Goal: Complete application form

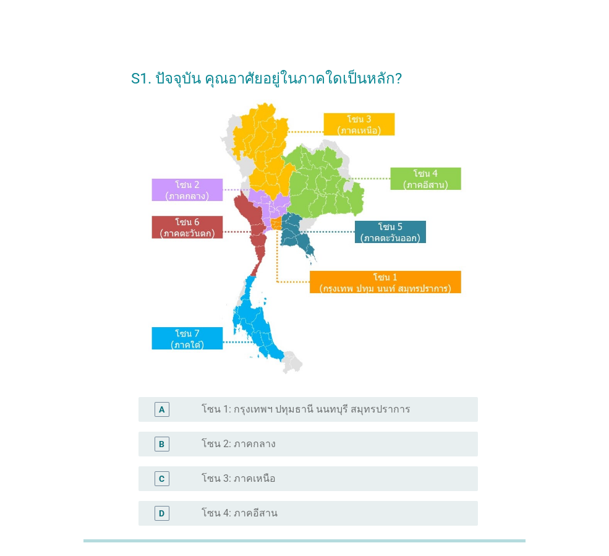
click at [156, 413] on div "A" at bounding box center [162, 409] width 15 height 15
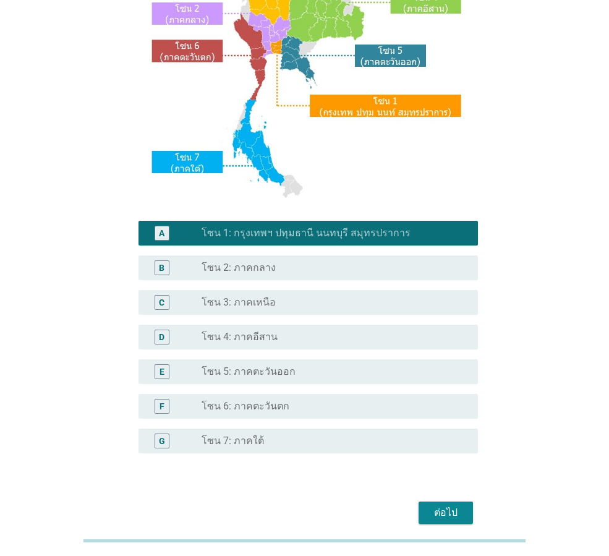
scroll to position [233, 0]
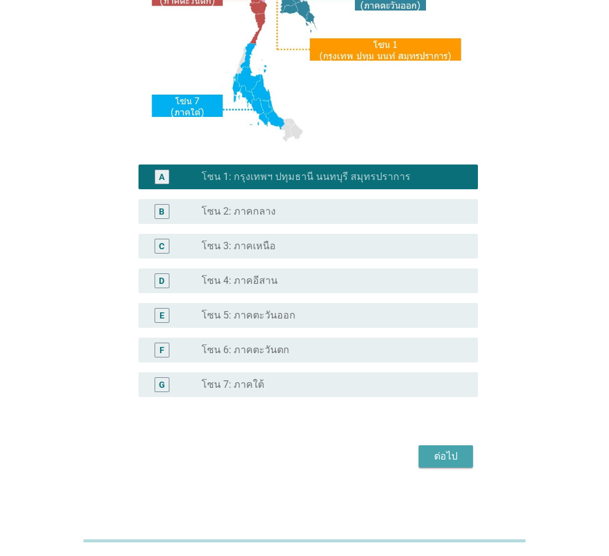
click at [441, 460] on div "ต่อไป" at bounding box center [446, 456] width 35 height 15
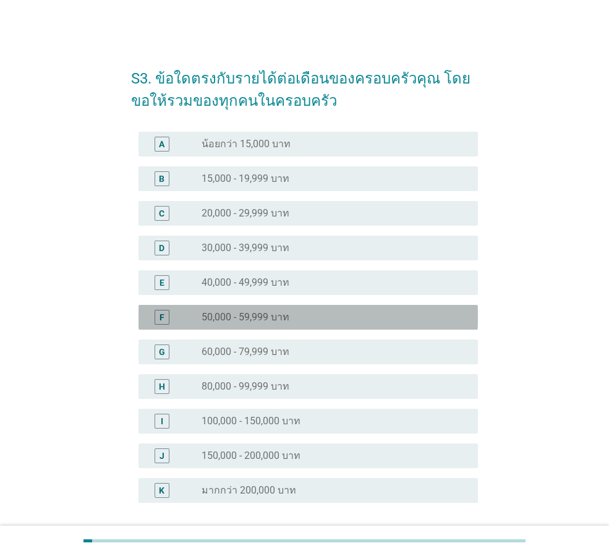
click at [247, 322] on label "50,000 - 59,999 บาท" at bounding box center [246, 317] width 88 height 12
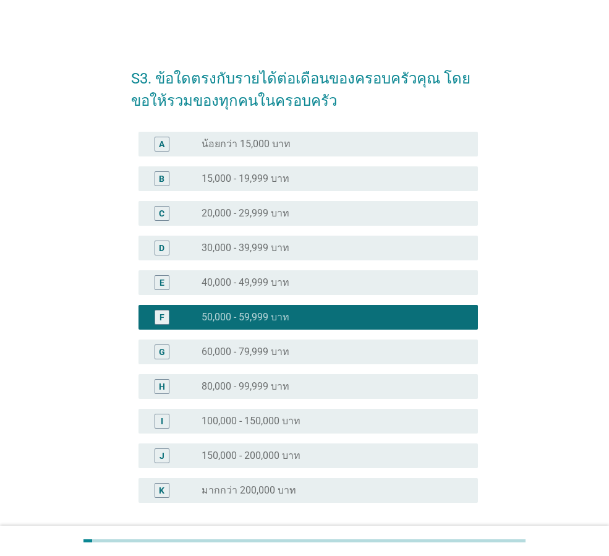
scroll to position [106, 0]
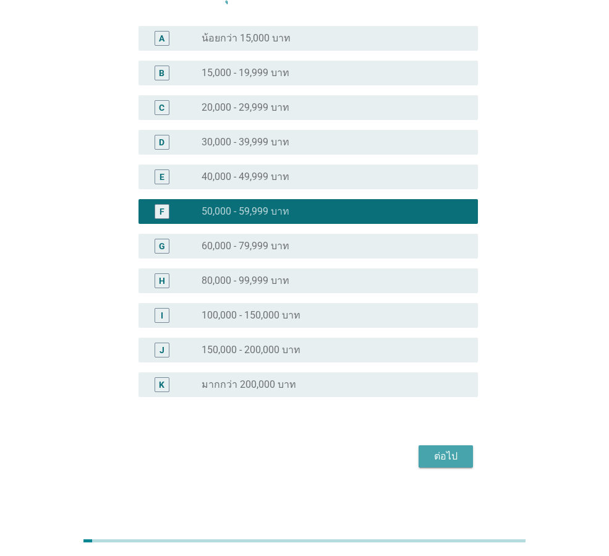
click at [450, 457] on div "ต่อไป" at bounding box center [446, 456] width 35 height 15
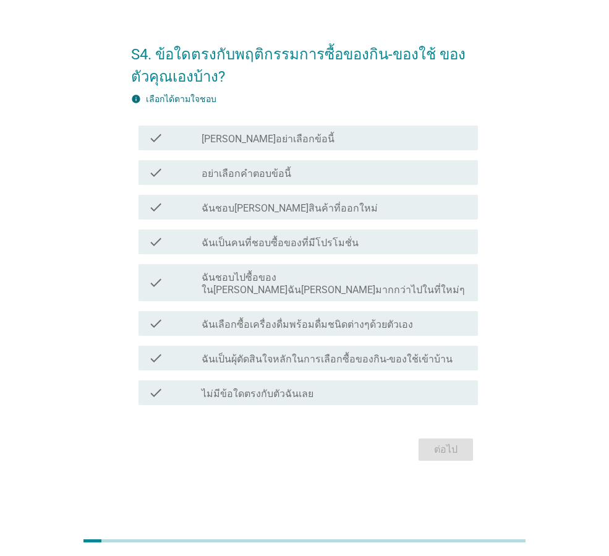
scroll to position [0, 0]
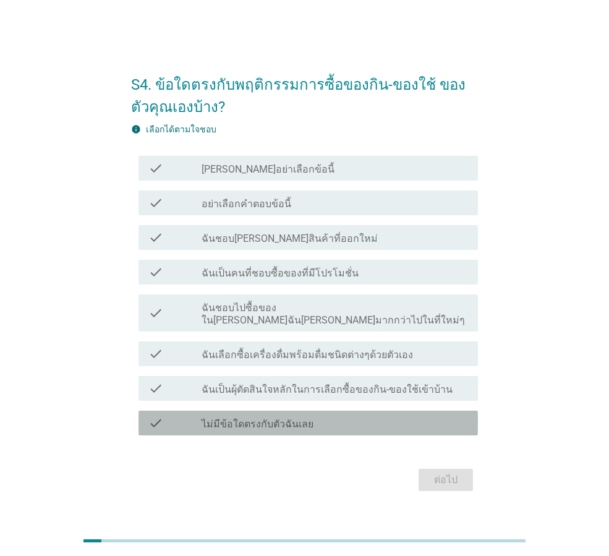
click at [278, 418] on label "ไม่มีข้อใดตรงกับตัวฉันเลย" at bounding box center [258, 424] width 112 height 12
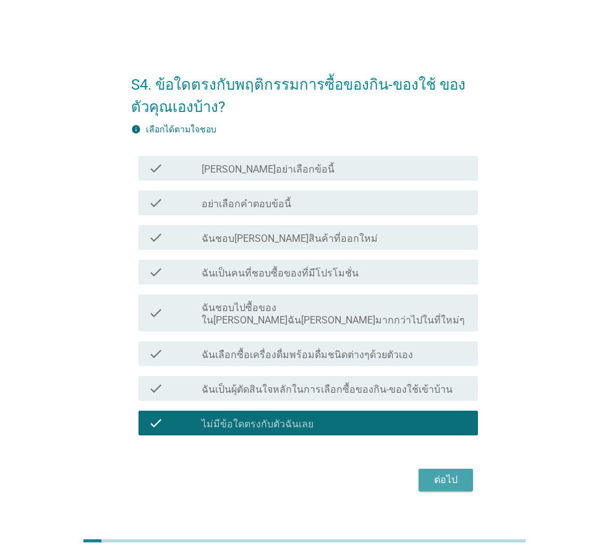
click at [445, 473] on div "ต่อไป" at bounding box center [446, 480] width 35 height 15
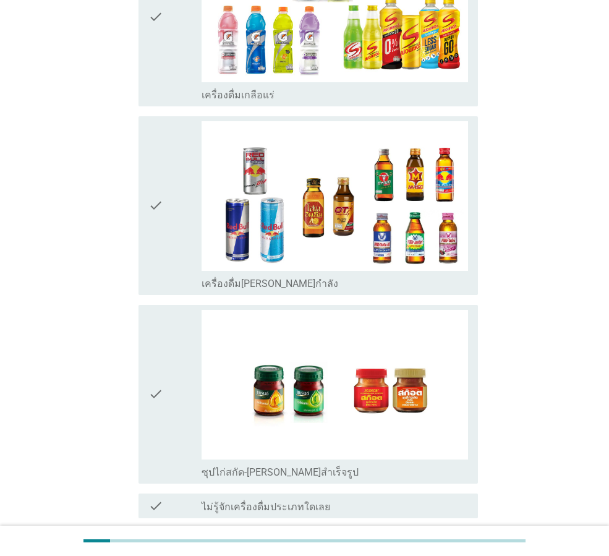
scroll to position [2472, 0]
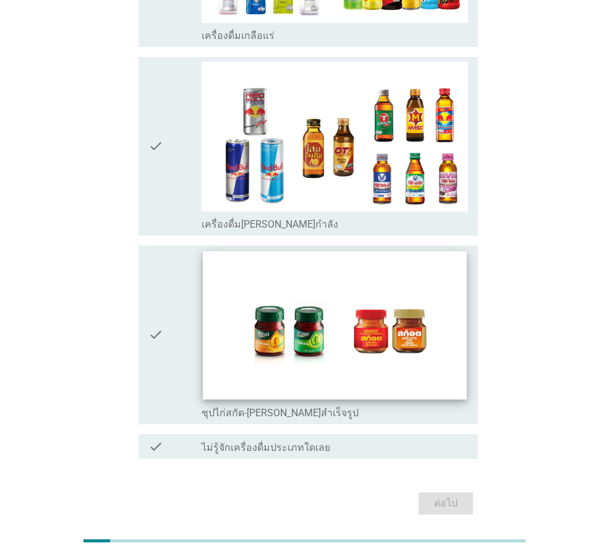
click at [279, 301] on img at bounding box center [335, 325] width 264 height 148
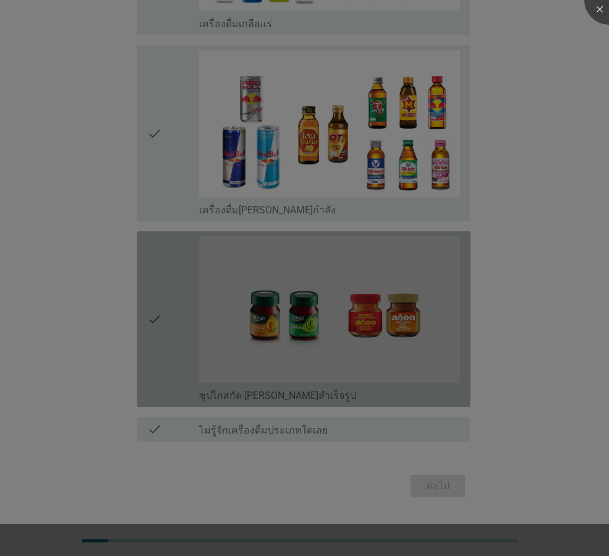
scroll to position [2424, 0]
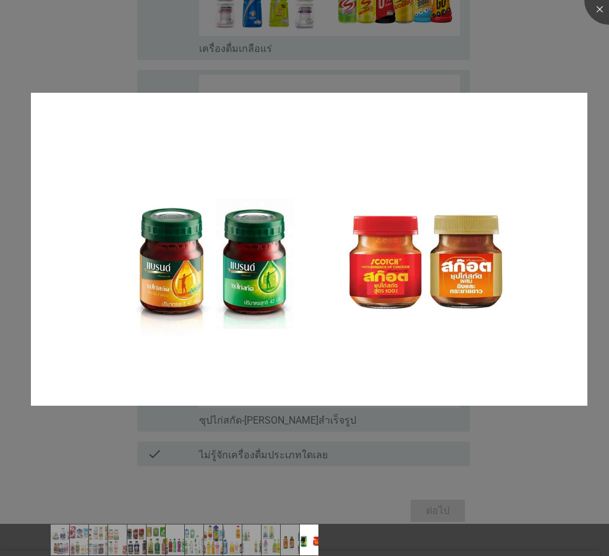
click at [577, 26] on div at bounding box center [304, 278] width 609 height 556
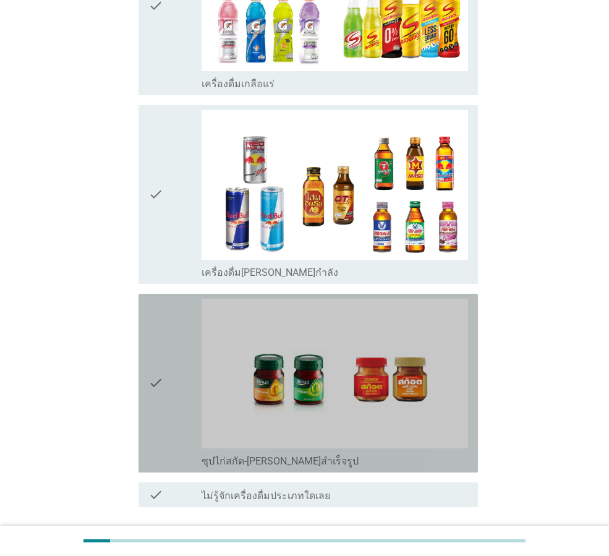
click at [163, 359] on icon "check" at bounding box center [155, 383] width 15 height 169
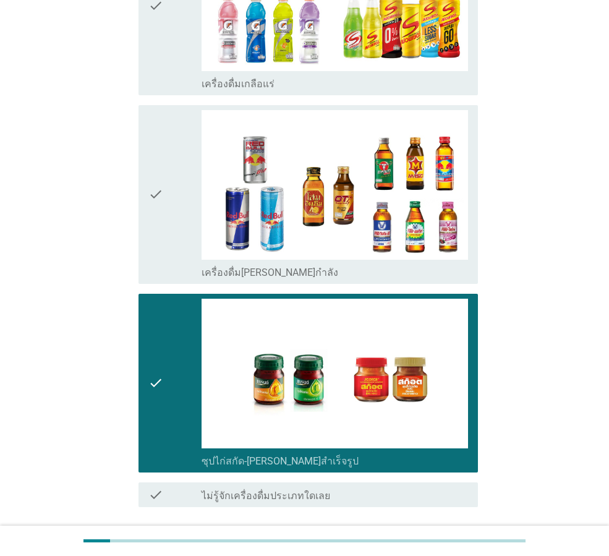
click at [456, 544] on div "ต่อไป" at bounding box center [446, 551] width 35 height 15
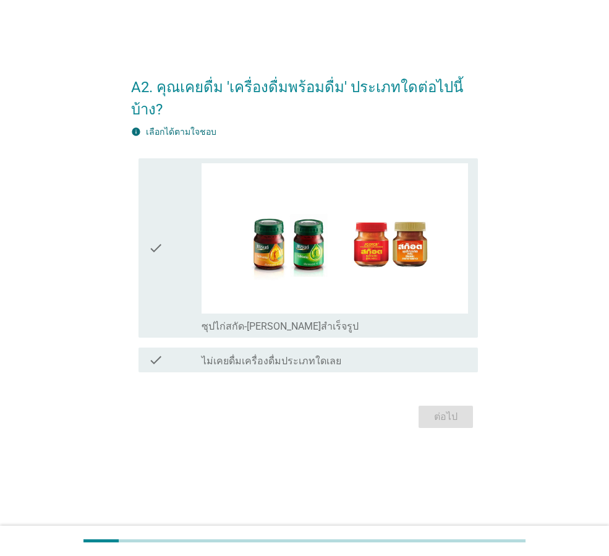
scroll to position [0, 0]
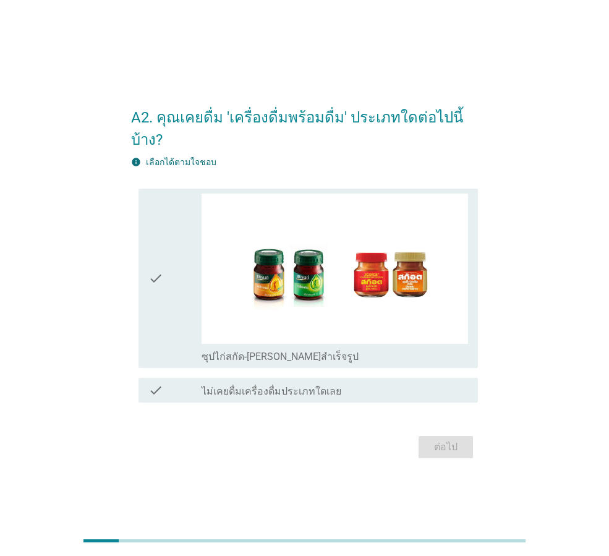
click at [149, 246] on icon "check" at bounding box center [155, 278] width 15 height 169
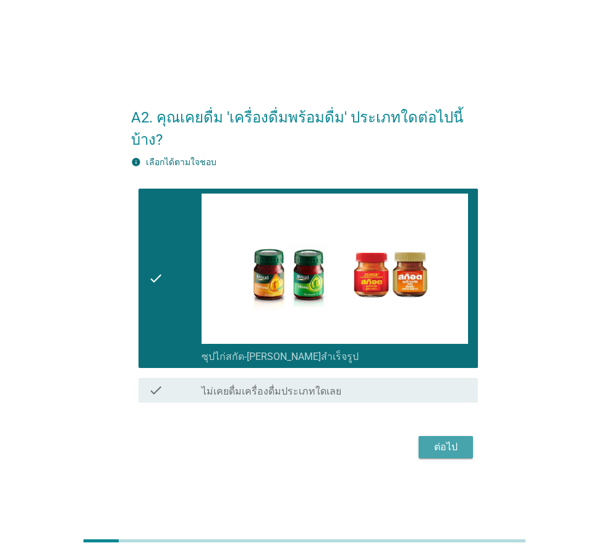
click at [448, 440] on div "ต่อไป" at bounding box center [446, 447] width 35 height 15
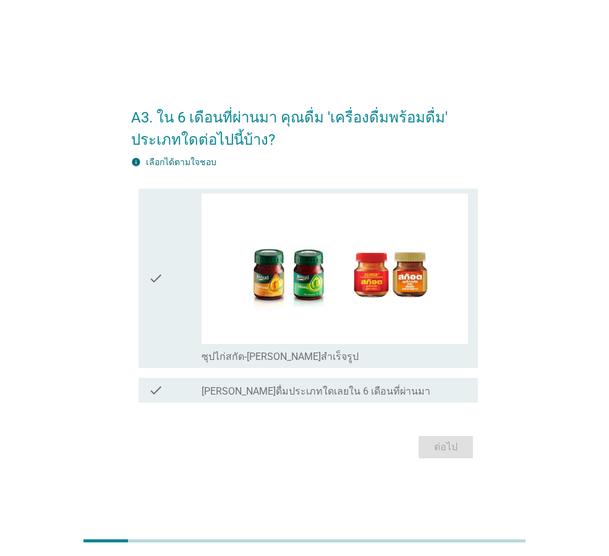
click at [174, 267] on div "check" at bounding box center [174, 278] width 53 height 169
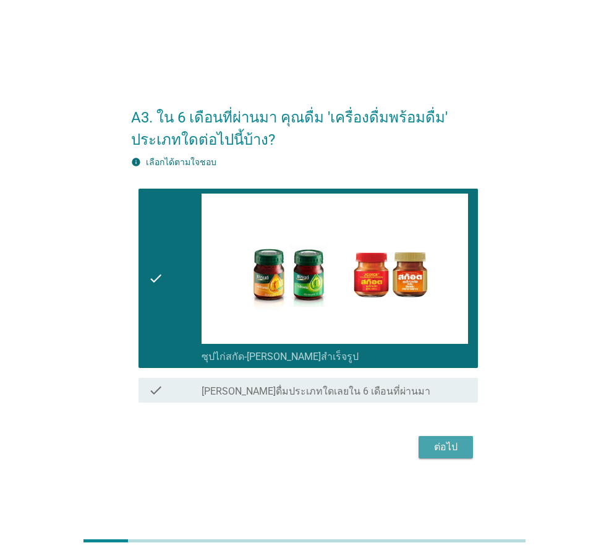
click at [464, 445] on button "ต่อไป" at bounding box center [446, 447] width 54 height 22
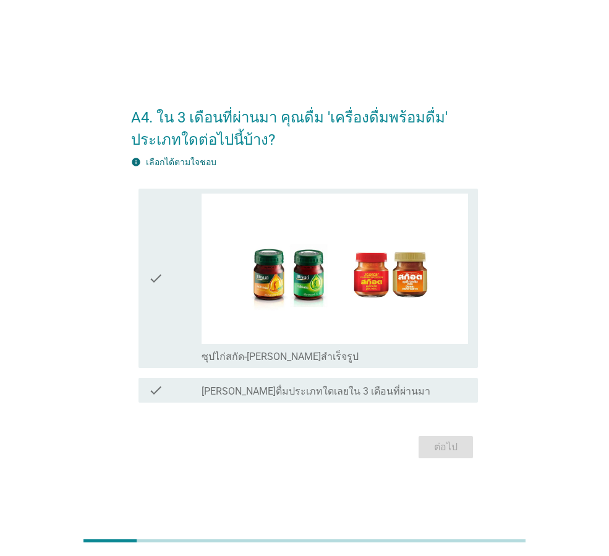
click at [146, 307] on div "check check_box_outline_blank ซุปไก่สกัด-[PERSON_NAME]สำเร็จรูป" at bounding box center [309, 278] width 340 height 179
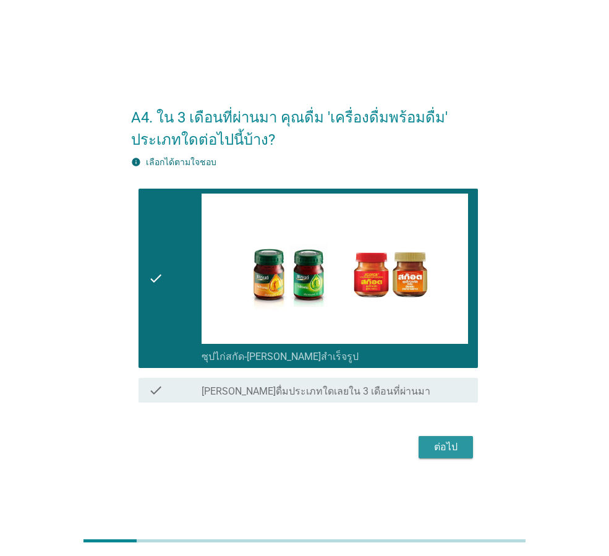
click at [437, 448] on div "ต่อไป" at bounding box center [446, 447] width 35 height 15
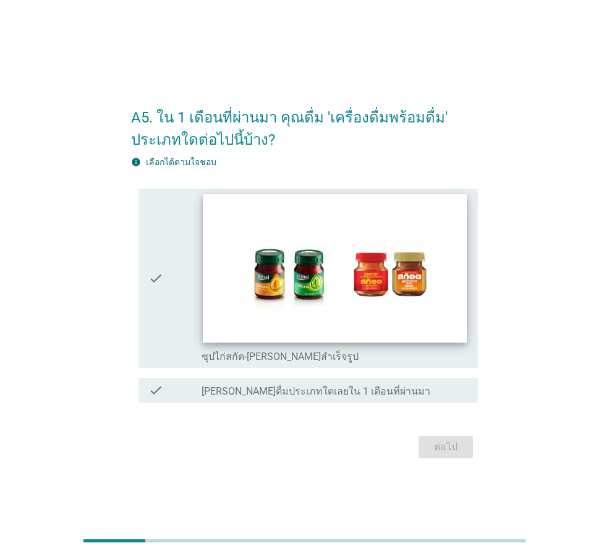
drag, startPoint x: 182, startPoint y: 304, endPoint x: 215, endPoint y: 318, distance: 36.1
click at [181, 304] on div "check" at bounding box center [174, 278] width 53 height 169
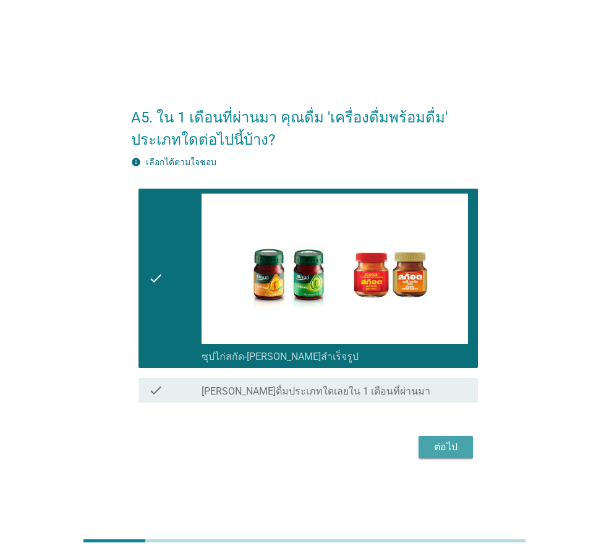
click at [460, 440] on div "ต่อไป" at bounding box center [446, 447] width 35 height 15
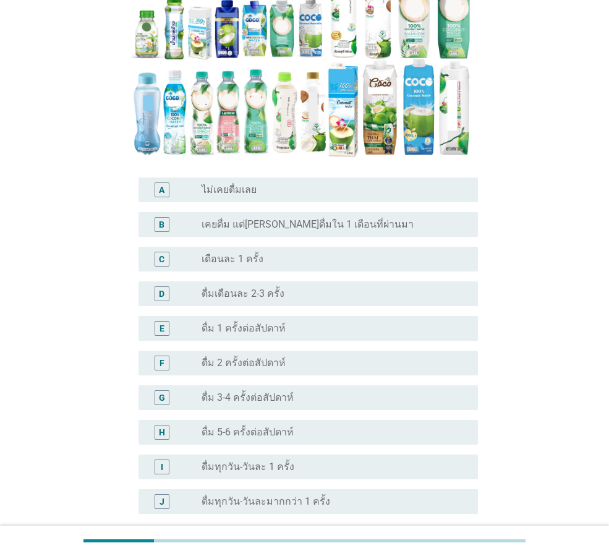
scroll to position [247, 0]
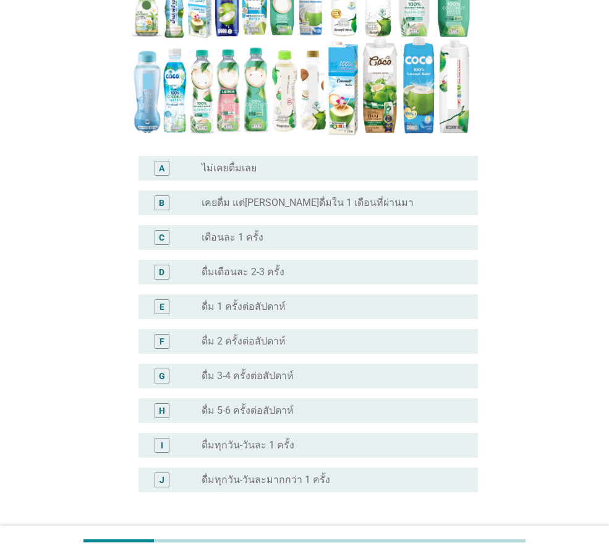
click at [376, 197] on div "radio_button_unchecked เคยดื่ม แต่[PERSON_NAME]ดื่มใน 1 เดือนที่ผ่านมา" at bounding box center [330, 203] width 257 height 12
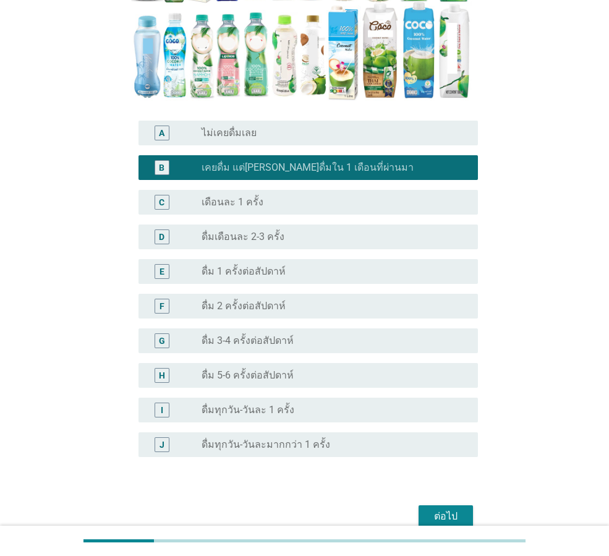
scroll to position [320, 0]
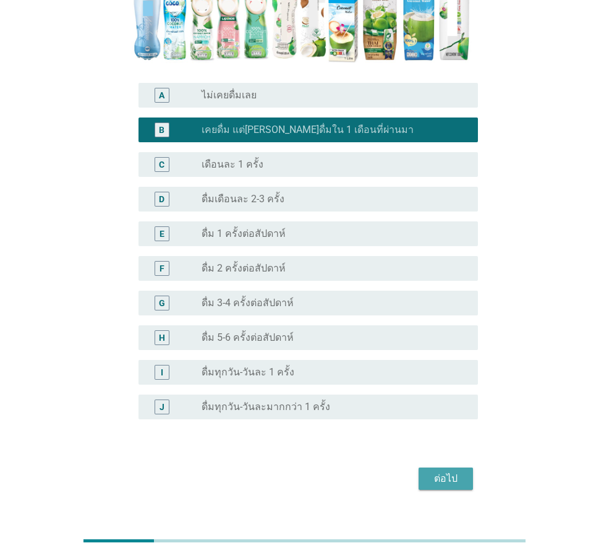
click at [459, 471] on div "ต่อไป" at bounding box center [446, 478] width 35 height 15
